Goal: Information Seeking & Learning: Learn about a topic

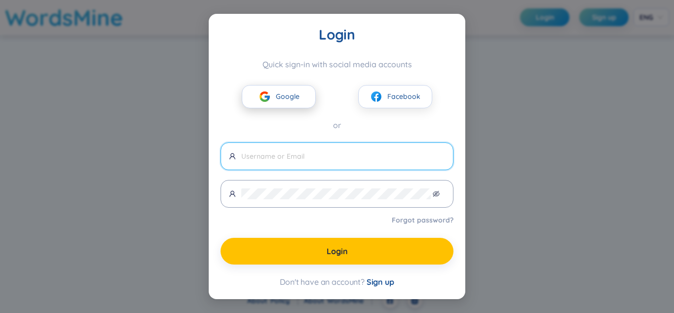
click at [268, 101] on img at bounding box center [265, 96] width 12 height 12
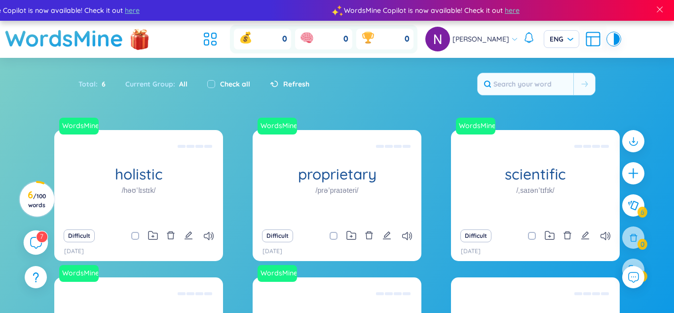
click at [39, 243] on icon at bounding box center [36, 242] width 12 height 12
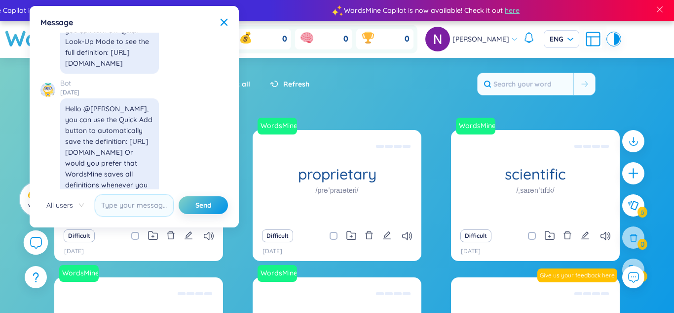
scroll to position [11300, 0]
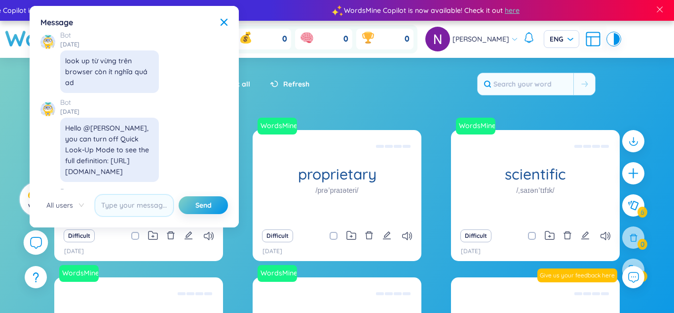
click at [40, 239] on icon at bounding box center [36, 242] width 12 height 12
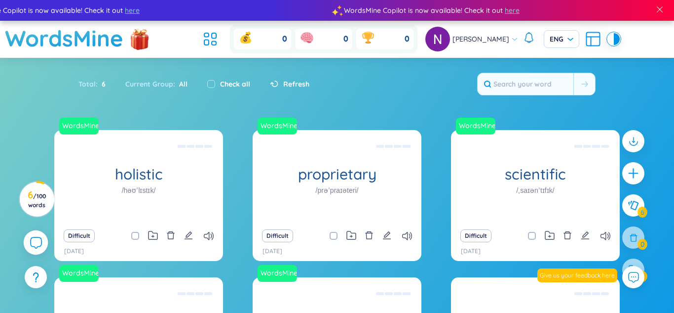
scroll to position [11492, 0]
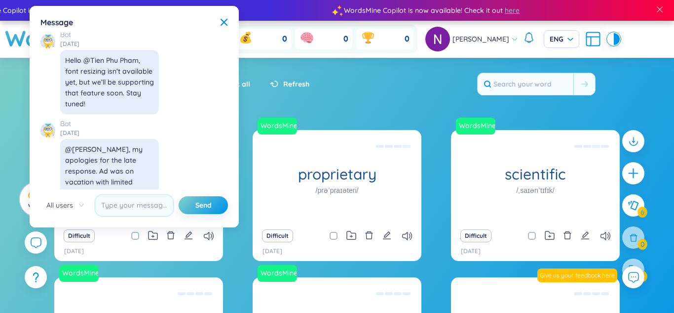
click at [236, 20] on body "WordsMine Copilot is now available! Check it out here WordsMine Copilot is now …" at bounding box center [337, 156] width 674 height 313
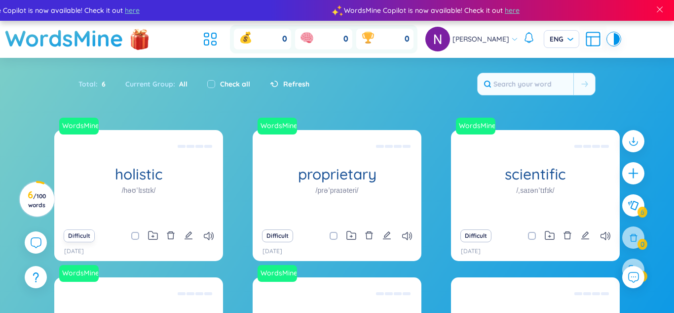
click at [80, 235] on button "Difficult" at bounding box center [79, 235] width 31 height 13
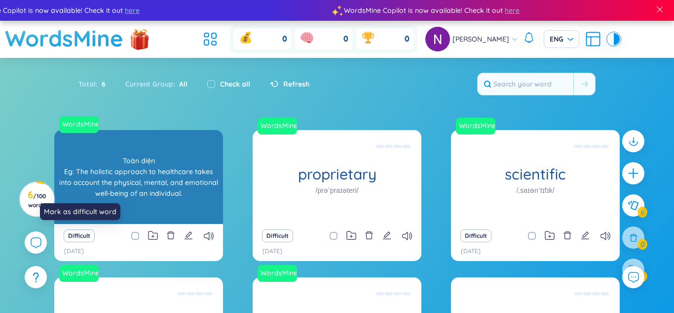
click at [88, 183] on div "holistic /həʊˈlɪstɪk/" at bounding box center [138, 177] width 169 height 94
click at [85, 148] on div "Toàn diện Eg: The holistic approach to healthcare takes into account the physic…" at bounding box center [138, 176] width 159 height 89
click at [98, 164] on div "Toàn diện Eg: The holistic approach to healthcare takes into account the physic…" at bounding box center [138, 176] width 159 height 89
click at [88, 167] on div "Toàn diện Eg: The holistic approach to healthcare takes into account the physic…" at bounding box center [138, 176] width 159 height 89
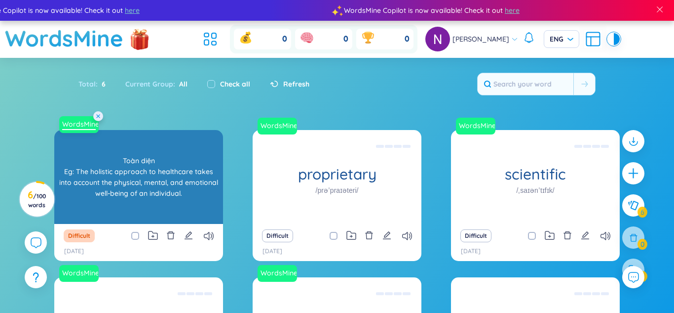
click at [87, 132] on span "WordsMine" at bounding box center [79, 124] width 40 height 17
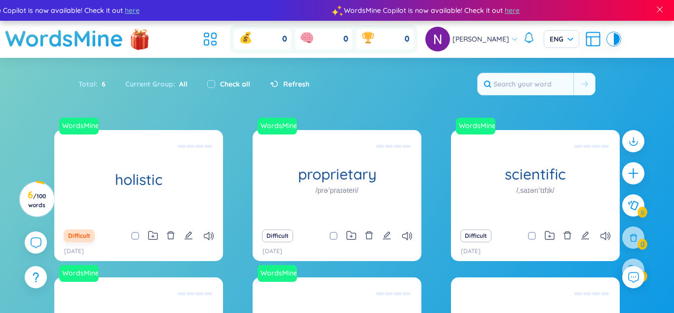
click at [75, 237] on button "Difficult" at bounding box center [79, 235] width 31 height 13
click at [77, 236] on button "Difficult" at bounding box center [79, 235] width 31 height 13
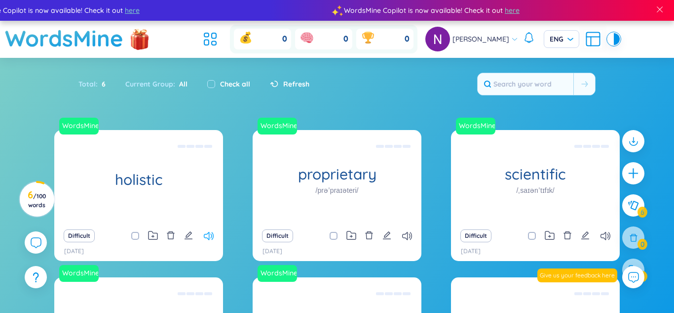
click at [204, 235] on icon at bounding box center [209, 236] width 10 height 8
click at [190, 238] on icon "edit" at bounding box center [188, 235] width 9 height 9
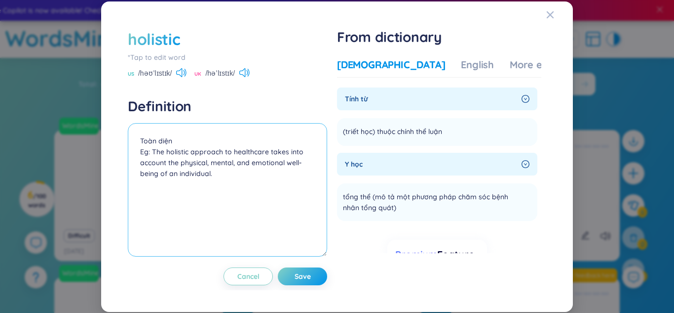
click at [154, 188] on textarea "Toàn diện Eg: The holistic approach to healthcare takes into account the physic…" at bounding box center [227, 189] width 199 height 133
click at [150, 153] on textarea "Toàn diện Eg: The holistic approach to healthcare takes into account the physic…" at bounding box center [227, 189] width 199 height 133
click at [151, 154] on textarea "Toàn diện Eg: The holistic approach to healthcare takes into account the physic…" at bounding box center [227, 189] width 199 height 133
click at [156, 188] on textarea "Toàn diện Eg: The holistic approach to healthcare takes into account the physic…" at bounding box center [227, 189] width 199 height 133
click at [143, 225] on textarea "Toàn diện Eg: The holistic approach to healthcare takes into account the physic…" at bounding box center [227, 189] width 199 height 133
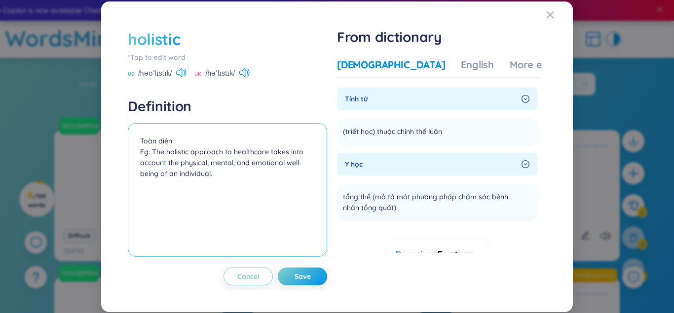
click at [129, 238] on textarea "Toàn diện Eg: The holistic approach to healthcare takes into account the physic…" at bounding box center [227, 189] width 199 height 133
click at [119, 245] on div "holistic *Tap to edit word US /həʊˈlɪstɪk/ UK /həˈlɪstɪk/ Definition [PERSON_NA…" at bounding box center [337, 156] width 448 height 286
click at [103, 257] on div "holistic *Tap to edit word US /həʊˈlɪstɪk/ UK /həˈlɪstɪk/ Definition [PERSON_NA…" at bounding box center [337, 156] width 472 height 310
click at [275, 123] on textarea "Toàn diện Eg: The holistic approach to healthcare takes into account the physic…" at bounding box center [227, 189] width 199 height 133
click at [289, 157] on textarea "Toàn diện Eg: The holistic approach to healthcare takes into account the physic…" at bounding box center [227, 189] width 199 height 133
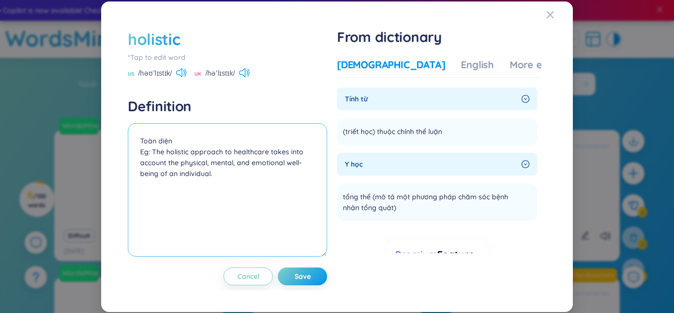
click at [291, 150] on textarea "Toàn diện Eg: The holistic approach to healthcare takes into account the physic…" at bounding box center [227, 189] width 199 height 133
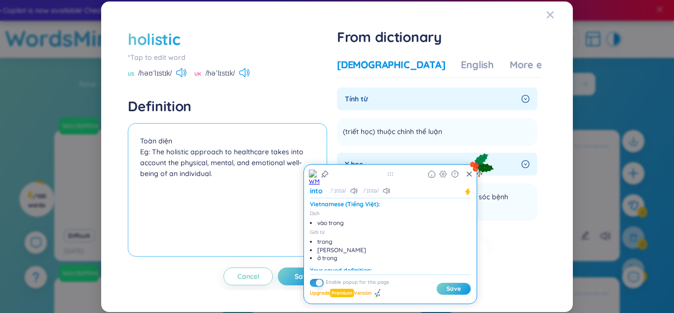
click at [281, 154] on textarea "Toàn diện Eg: The holistic approach to healthcare takes into account the physic…" at bounding box center [227, 189] width 199 height 133
click at [280, 147] on textarea "Toàn diện Eg: The holistic approach to healthcare takes into account the physic…" at bounding box center [227, 189] width 199 height 133
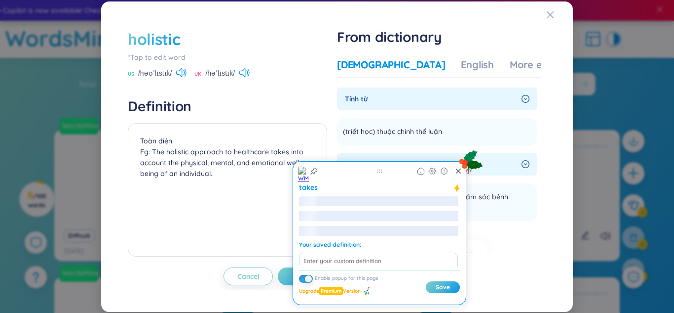
click at [280, 109] on h4 "Definition" at bounding box center [227, 106] width 199 height 18
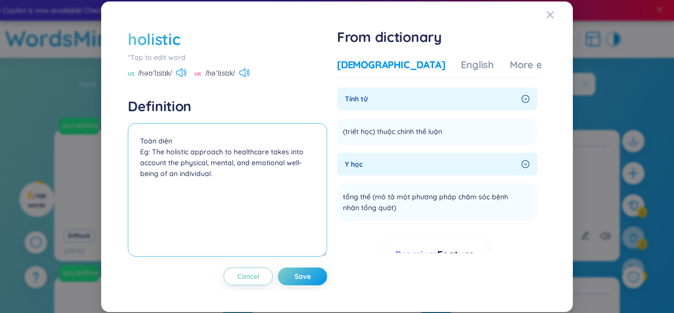
click at [298, 153] on textarea "Toàn diện Eg: The holistic approach to healthcare takes into account the physic…" at bounding box center [227, 189] width 199 height 133
click at [299, 150] on textarea "Toàn diện Eg: The holistic approach to healthcare takes into account the physic…" at bounding box center [227, 189] width 199 height 133
click at [300, 155] on textarea "Toàn diện Eg: The holistic approach to healthcare takes into account the physic…" at bounding box center [227, 189] width 199 height 133
click at [302, 147] on textarea "Toàn diện Eg: The holistic approach to healthcare takes into account the physic…" at bounding box center [227, 189] width 199 height 133
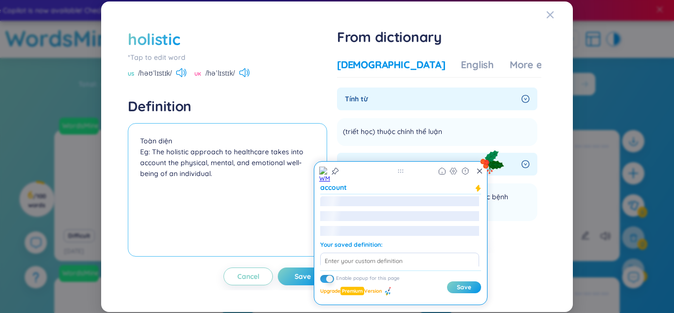
click at [299, 147] on textarea "Toàn diện Eg: The holistic approach to healthcare takes into account the physic…" at bounding box center [227, 189] width 199 height 133
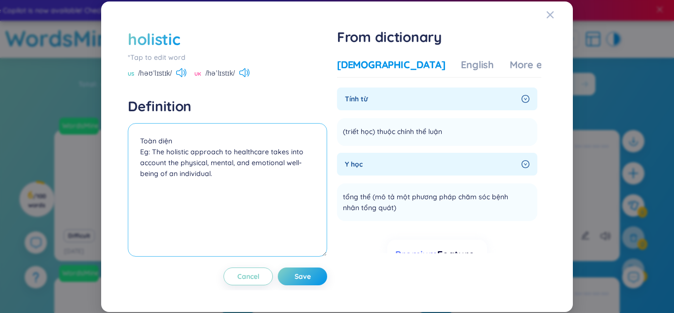
click at [299, 144] on textarea "Toàn diện Eg: The holistic approach to healthcare takes into account the physic…" at bounding box center [227, 189] width 199 height 133
click at [298, 148] on textarea "Toàn diện Eg: The holistic approach to healthcare takes into account the physic…" at bounding box center [227, 189] width 199 height 133
click at [299, 148] on textarea "Toàn diện Eg: The holistic approach to healthcare takes into account the physic…" at bounding box center [227, 189] width 199 height 133
click at [299, 153] on textarea "Toàn diện Eg: The holistic approach to healthcare takes into account the physic…" at bounding box center [227, 189] width 199 height 133
click at [298, 154] on textarea "Toàn diện Eg: The holistic approach to healthcare takes into account the physic…" at bounding box center [227, 189] width 199 height 133
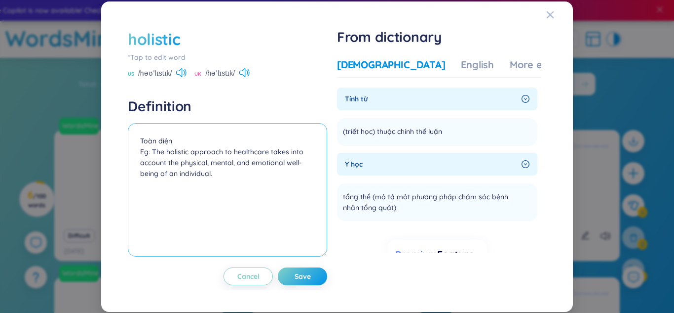
click at [298, 155] on textarea "Toàn diện Eg: The holistic approach to healthcare takes into account the physic…" at bounding box center [227, 189] width 199 height 133
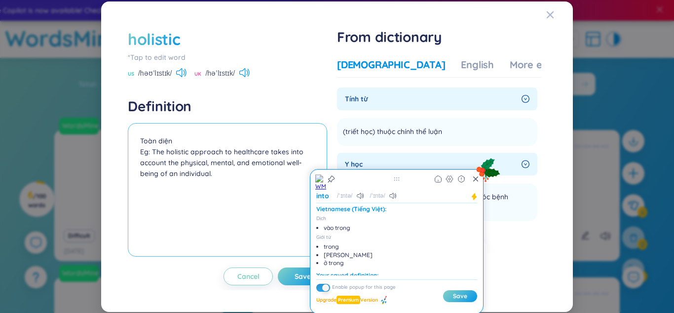
click at [152, 161] on textarea "Toàn diện Eg: The holistic approach to healthcare takes into account the physic…" at bounding box center [227, 189] width 199 height 133
click at [153, 163] on textarea "Toàn diện Eg: The holistic approach to healthcare takes into account the physic…" at bounding box center [227, 189] width 199 height 133
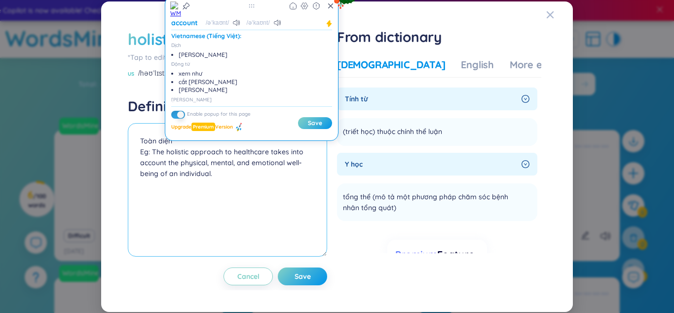
click at [129, 209] on textarea "Toàn diện Eg: The holistic approach to healthcare takes into account the physic…" at bounding box center [227, 189] width 199 height 133
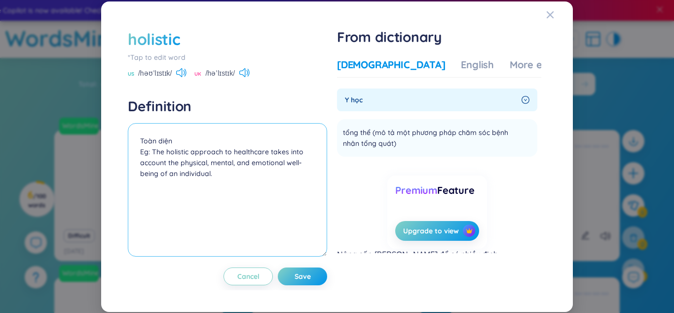
scroll to position [71, 0]
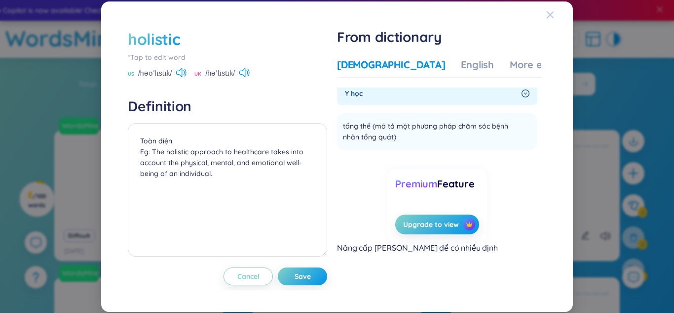
click at [559, 17] on span "Close" at bounding box center [560, 14] width 27 height 27
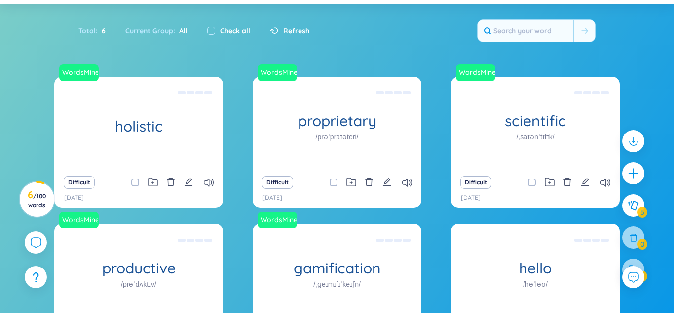
scroll to position [56, 0]
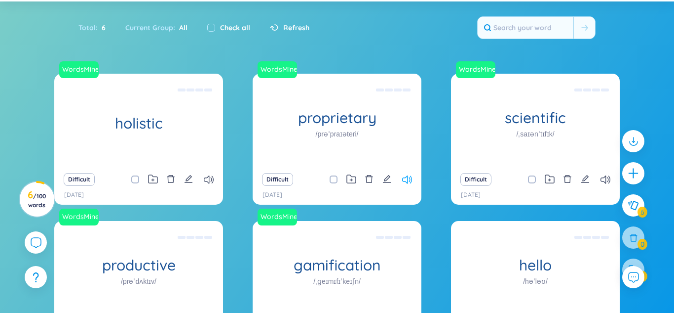
click at [411, 179] on icon at bounding box center [407, 179] width 10 height 8
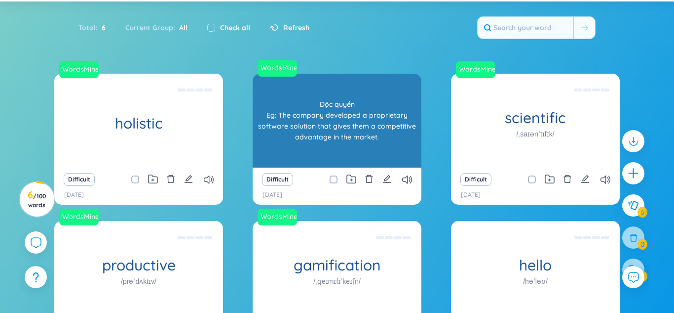
click at [314, 112] on h1 "proprietary" at bounding box center [337, 117] width 169 height 17
click at [313, 91] on div "Độc quyền Eg: The company developed a proprietary software solution that gives …" at bounding box center [337, 120] width 159 height 89
click at [291, 111] on div "Độc quyền Eg: The company developed a proprietary software solution that gives …" at bounding box center [337, 120] width 159 height 89
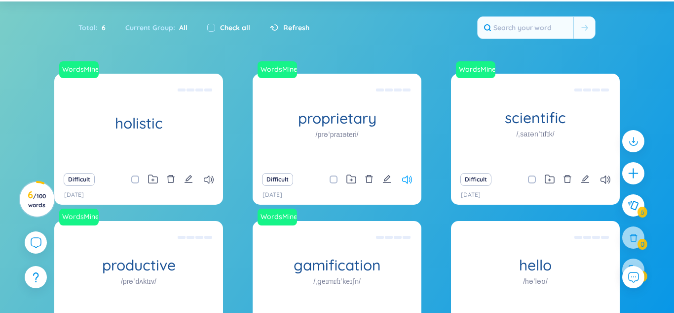
click at [409, 181] on icon at bounding box center [407, 179] width 10 height 8
click at [406, 179] on icon at bounding box center [407, 179] width 10 height 8
click at [405, 183] on icon at bounding box center [407, 179] width 10 height 8
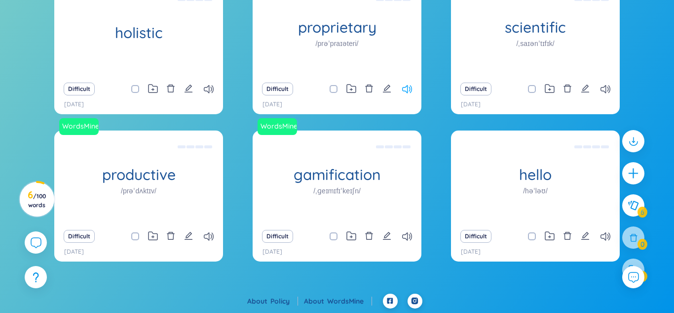
scroll to position [147, 0]
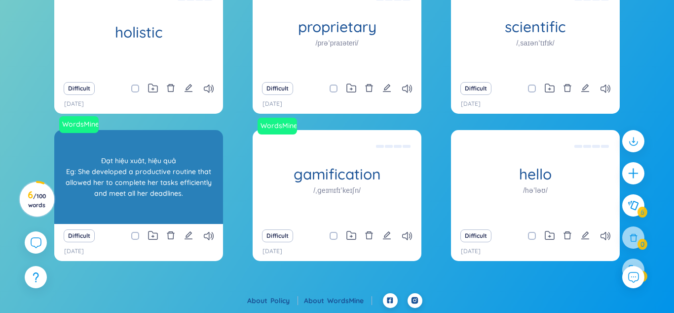
click at [181, 158] on div "productive /prəˈdʌktɪv/" at bounding box center [138, 177] width 169 height 94
click at [183, 155] on div "Đạt hiệu xuât, hiệu quả Eg: She developed a productive routine that allowed her…" at bounding box center [138, 176] width 159 height 89
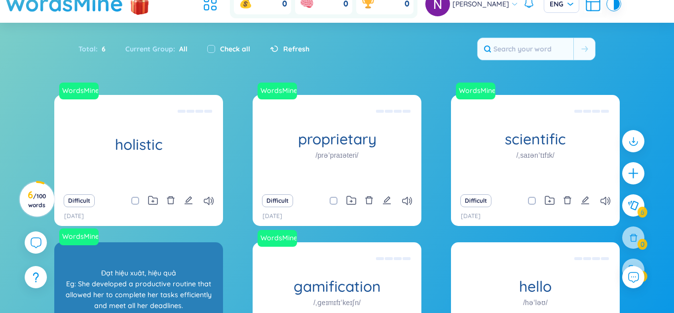
scroll to position [0, 0]
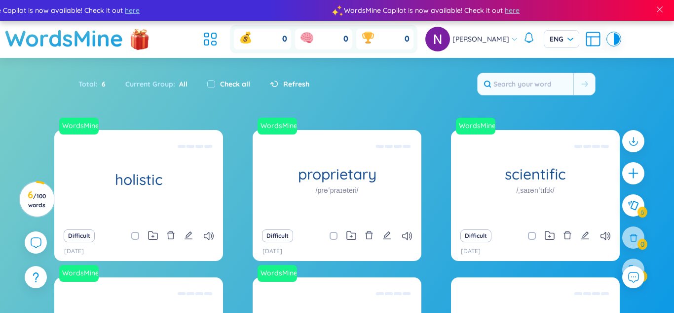
click at [166, 92] on div "Current Group : All" at bounding box center [157, 84] width 82 height 21
click at [140, 235] on input "checkbox" at bounding box center [140, 236] width 8 height 8
click at [140, 237] on input "checkbox" at bounding box center [140, 236] width 8 height 8
checkbox input "false"
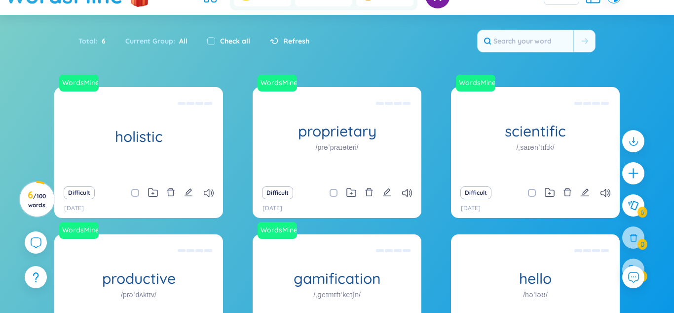
click at [530, 193] on span at bounding box center [532, 193] width 8 height 8
click at [533, 193] on input "checkbox" at bounding box center [537, 193] width 8 height 8
checkbox input "true"
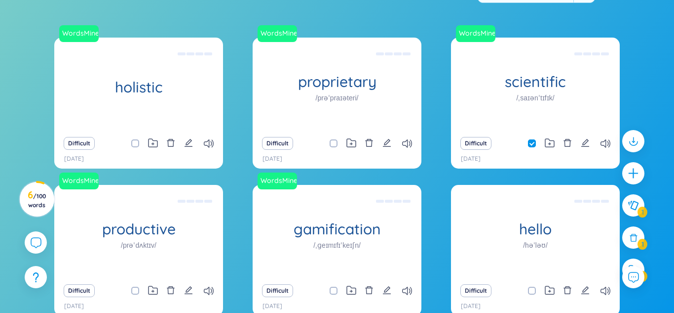
scroll to position [147, 0]
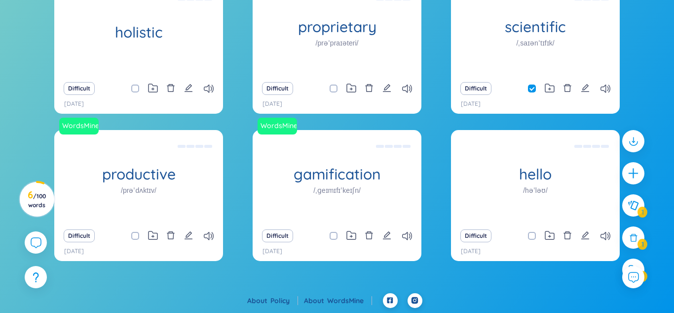
click at [535, 235] on input "checkbox" at bounding box center [537, 236] width 8 height 8
checkbox input "true"
click at [139, 235] on input "checkbox" at bounding box center [140, 236] width 8 height 8
checkbox input "true"
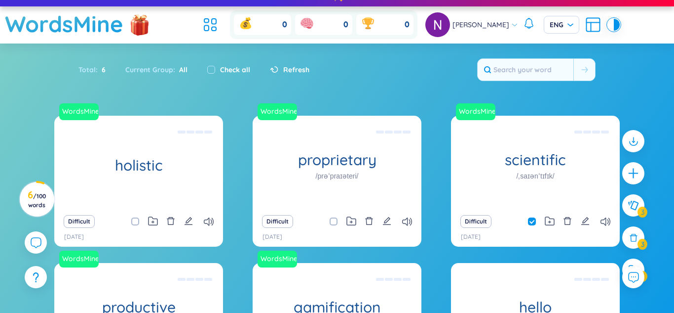
scroll to position [0, 0]
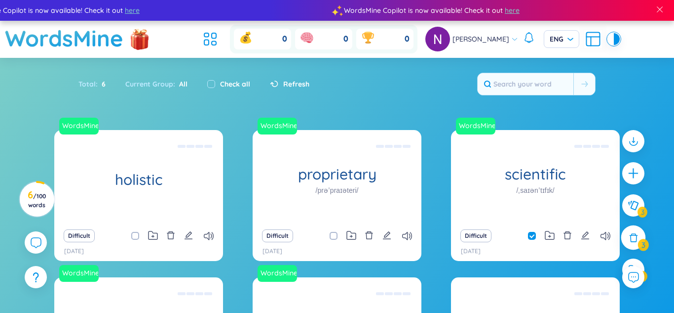
click at [633, 238] on icon at bounding box center [634, 237] width 11 height 11
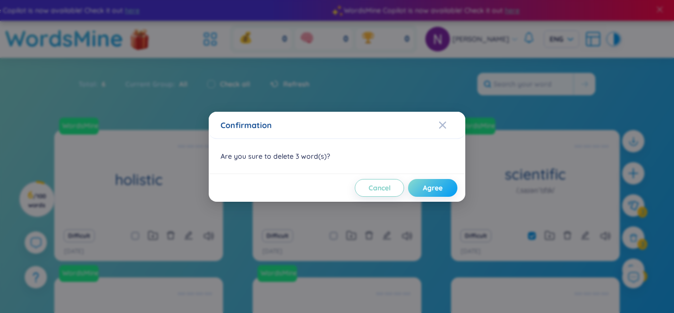
click at [446, 190] on button "Agree" at bounding box center [432, 188] width 49 height 18
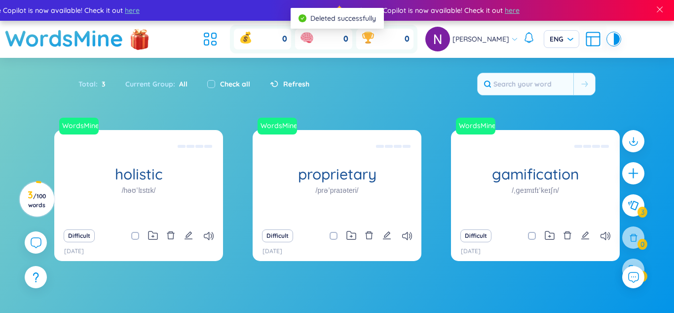
click at [618, 201] on div at bounding box center [634, 210] width 32 height 170
click at [632, 209] on icon at bounding box center [634, 205] width 12 height 11
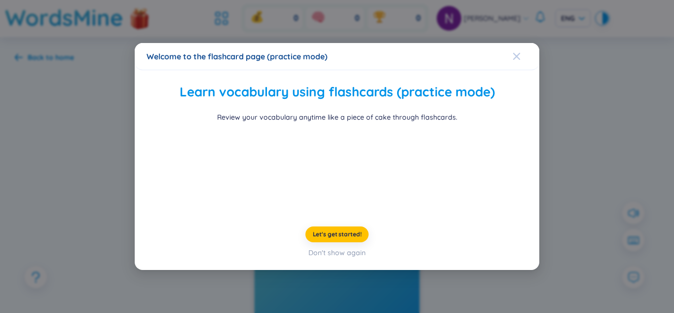
click at [515, 52] on icon "Close" at bounding box center [517, 55] width 7 height 7
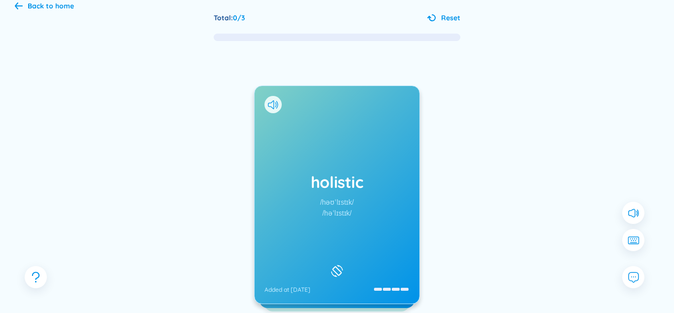
scroll to position [140, 0]
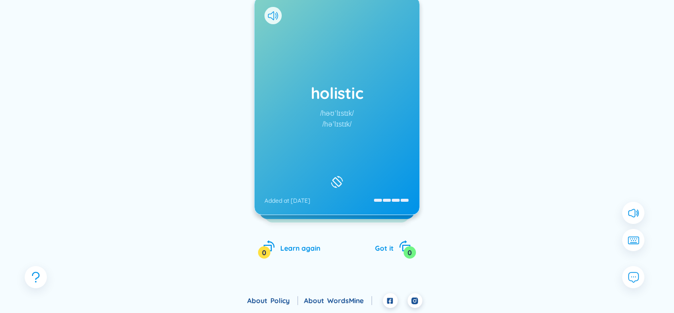
click at [391, 58] on div "holistic /həʊˈlɪstɪk/ /həˈlɪstɪk/ Added at [DATE]" at bounding box center [337, 105] width 165 height 217
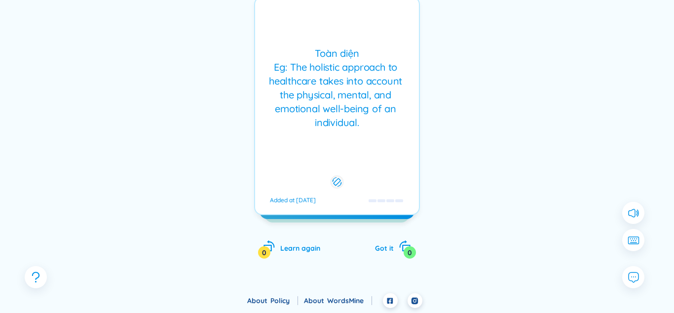
click at [396, 58] on div "Toàn diện Eg: The holistic approach to healthcare takes into account the physic…" at bounding box center [337, 87] width 154 height 83
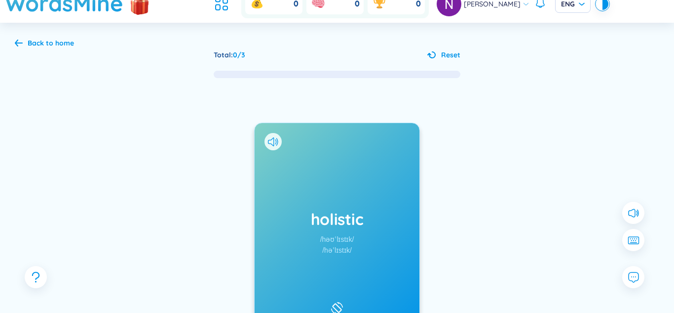
scroll to position [11, 0]
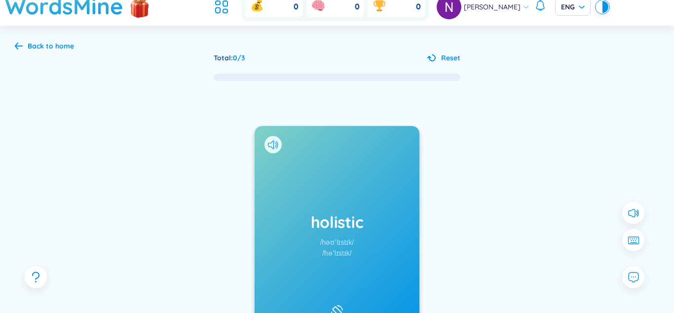
click at [366, 173] on div "holistic /həʊˈlɪstɪk/ /həˈlɪstɪk/ Added at [DATE]" at bounding box center [337, 234] width 165 height 217
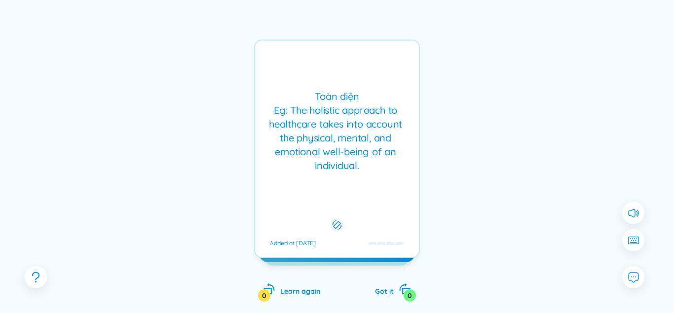
scroll to position [140, 0]
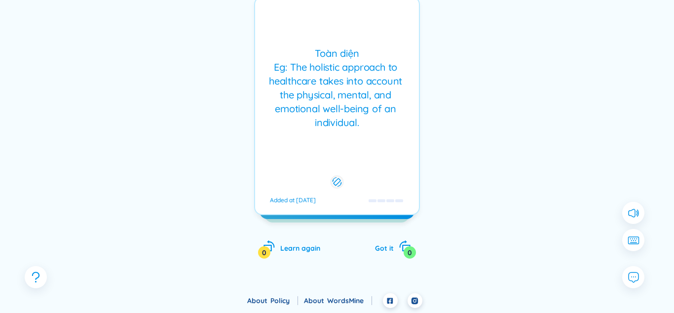
click at [391, 68] on div "Toàn diện Eg: The holistic approach to healthcare takes into account the physic…" at bounding box center [337, 87] width 154 height 83
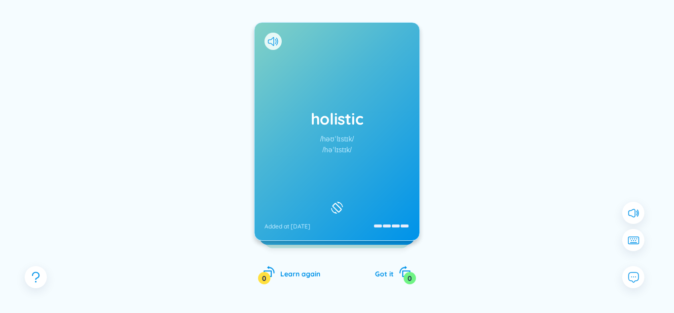
scroll to position [114, 0]
click at [360, 166] on div "holistic /həʊˈlɪstɪk/ /həˈlɪstɪk/ Added at [DATE]" at bounding box center [337, 131] width 165 height 217
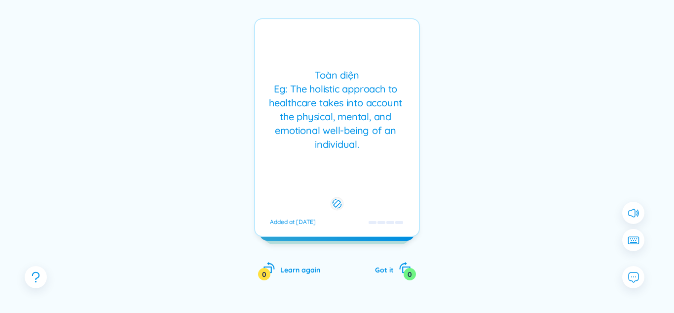
scroll to position [122, 0]
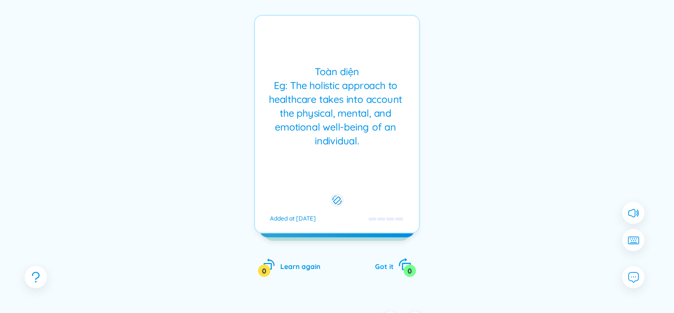
click at [388, 269] on span "Got it" at bounding box center [384, 266] width 19 height 9
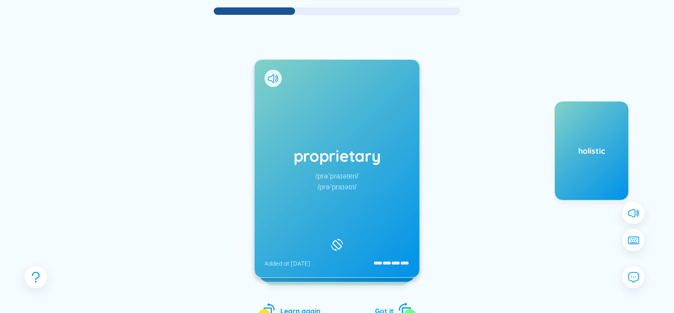
scroll to position [140, 0]
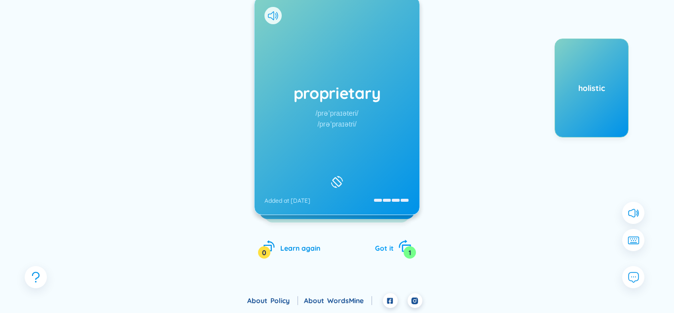
click at [384, 245] on span "Got it" at bounding box center [384, 247] width 19 height 9
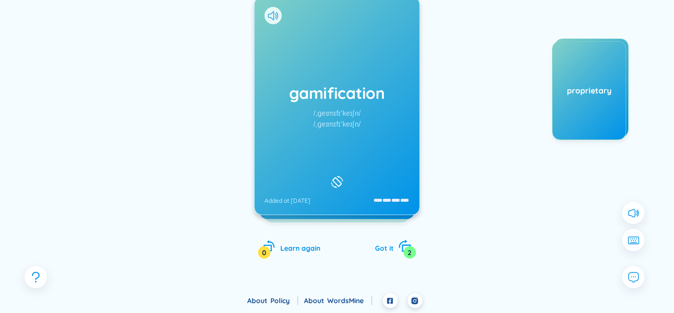
click at [388, 249] on span "Got it" at bounding box center [384, 247] width 19 height 9
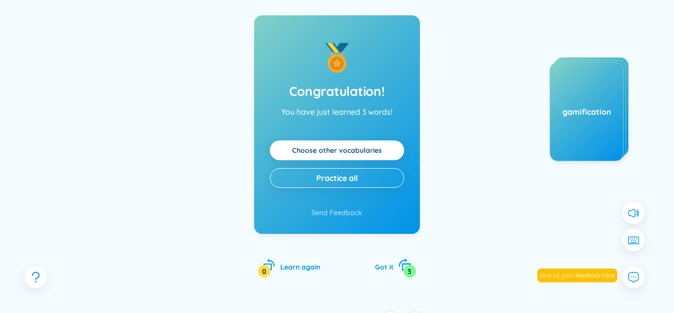
scroll to position [0, 0]
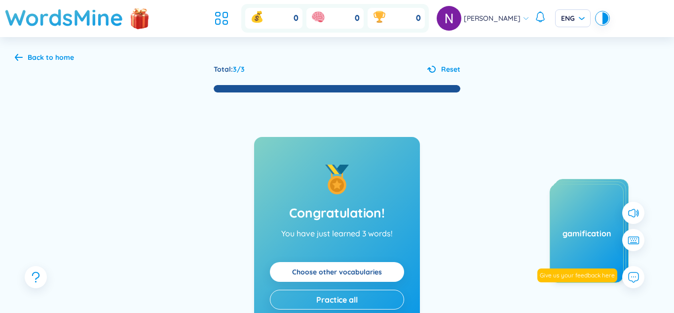
click at [54, 59] on div "Back to home" at bounding box center [51, 57] width 46 height 11
